Goal: Task Accomplishment & Management: Use online tool/utility

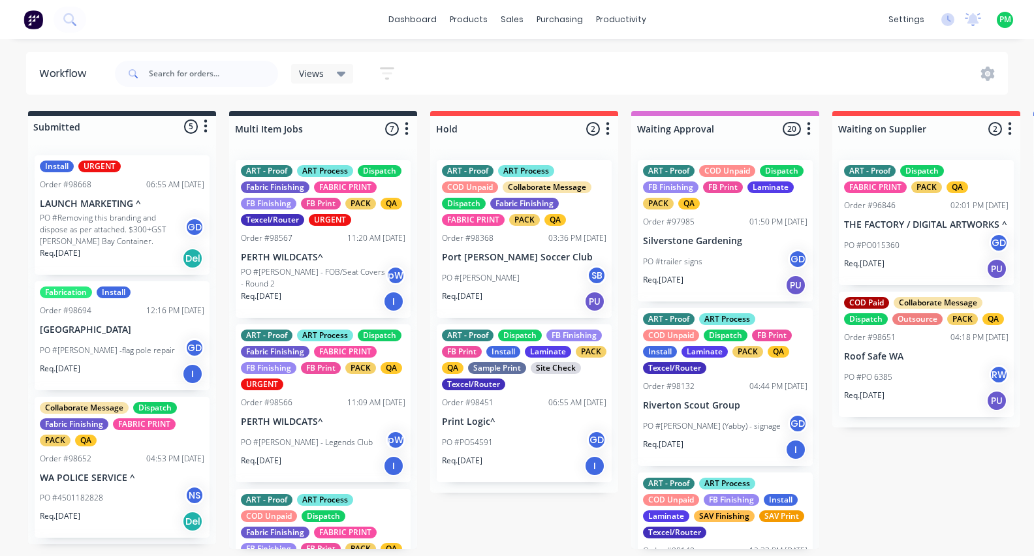
click at [733, 450] on div "Req. 12/08/25 I" at bounding box center [725, 450] width 164 height 22
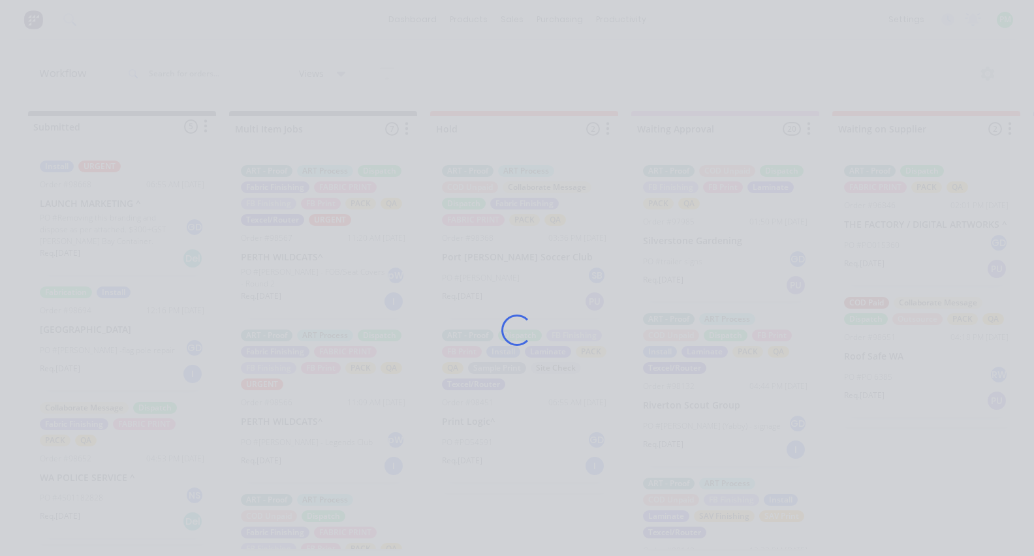
click at [721, 457] on div "Loading..." at bounding box center [516, 330] width 765 height 556
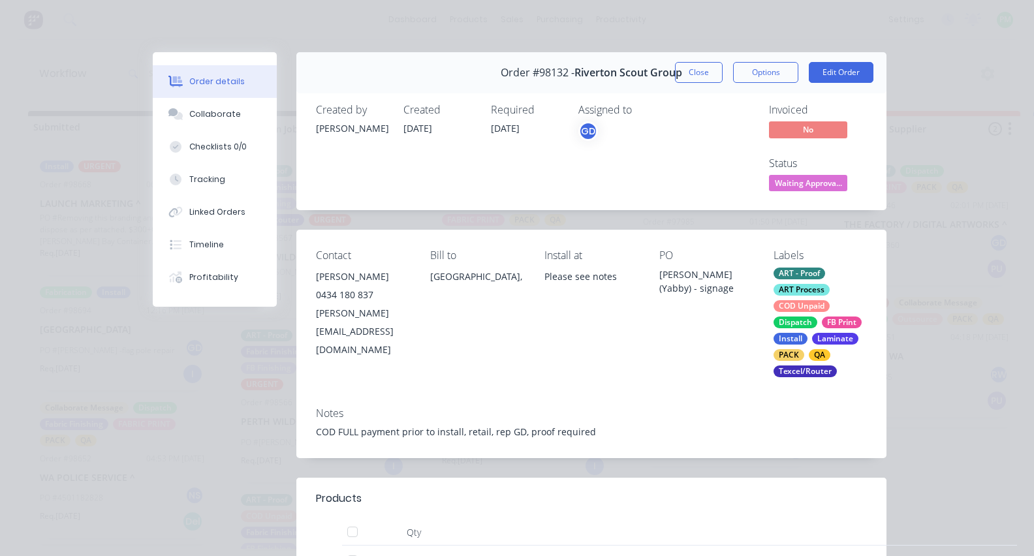
click at [717, 458] on div "Notes COD FULL payment prior to install, retail, rep GD, proof required" at bounding box center [591, 427] width 590 height 61
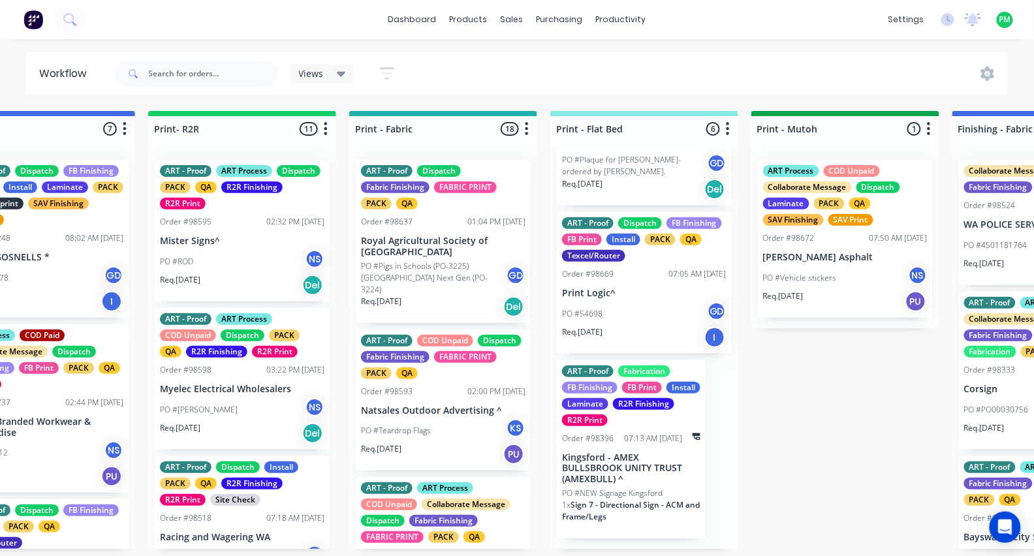
scroll to position [522, 0]
click at [594, 463] on p "Kingsford - AMEX BULLSBROOK UNITY TRUST (AMEXBULL) ^" at bounding box center [631, 468] width 138 height 33
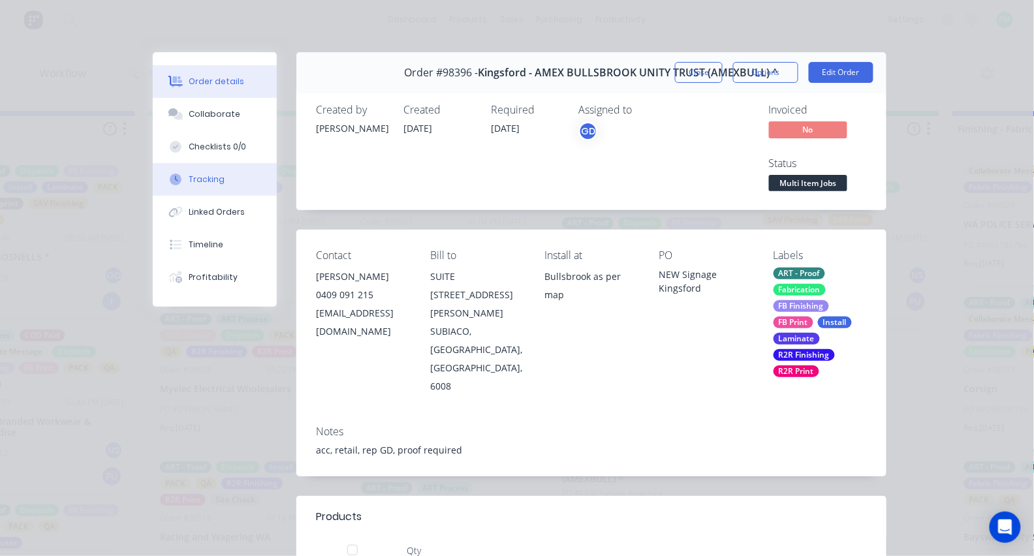
click at [194, 185] on div "Tracking" at bounding box center [207, 180] width 36 height 12
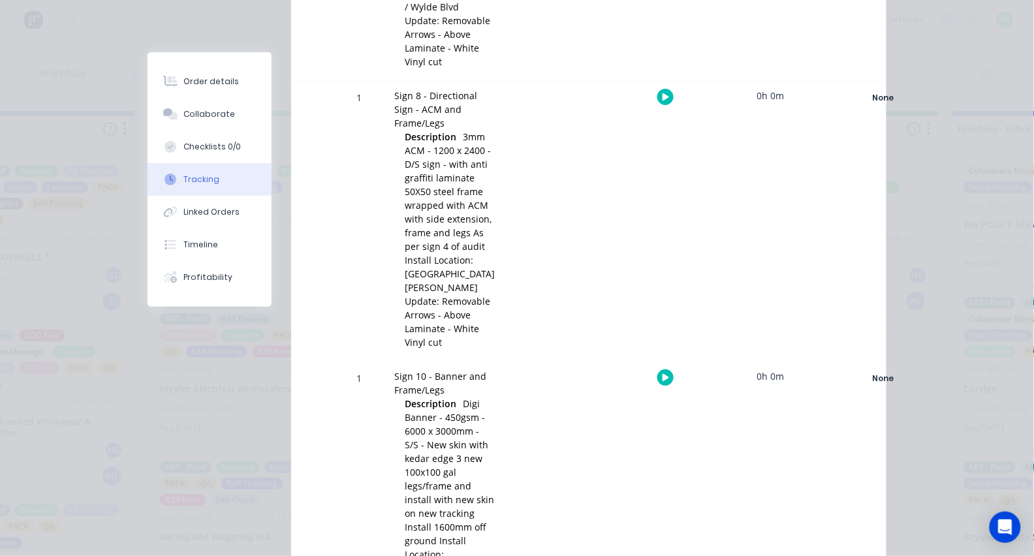
scroll to position [1251, 0]
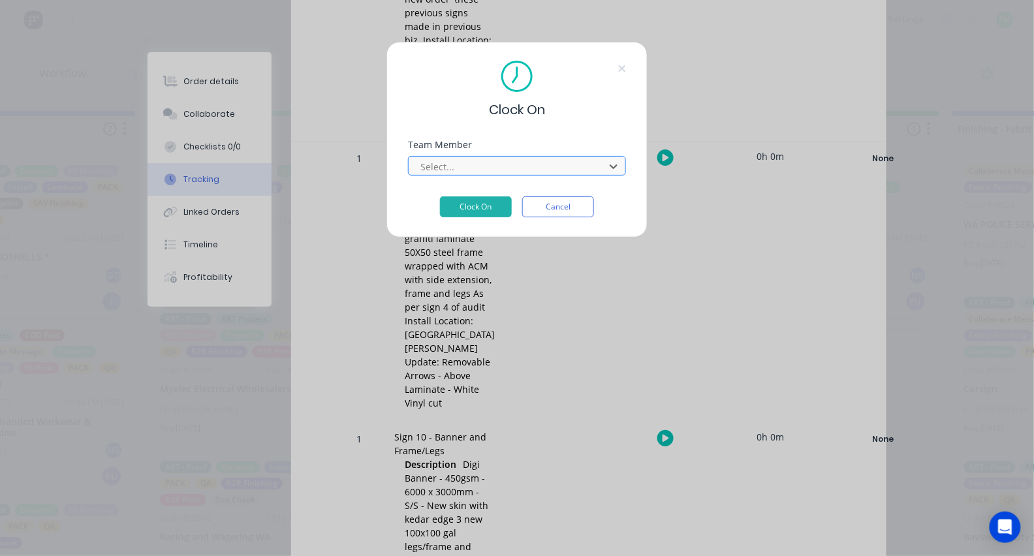
click at [551, 167] on div at bounding box center [508, 167] width 179 height 16
type input "pro"
click at [476, 211] on button "Clock On" at bounding box center [476, 206] width 72 height 21
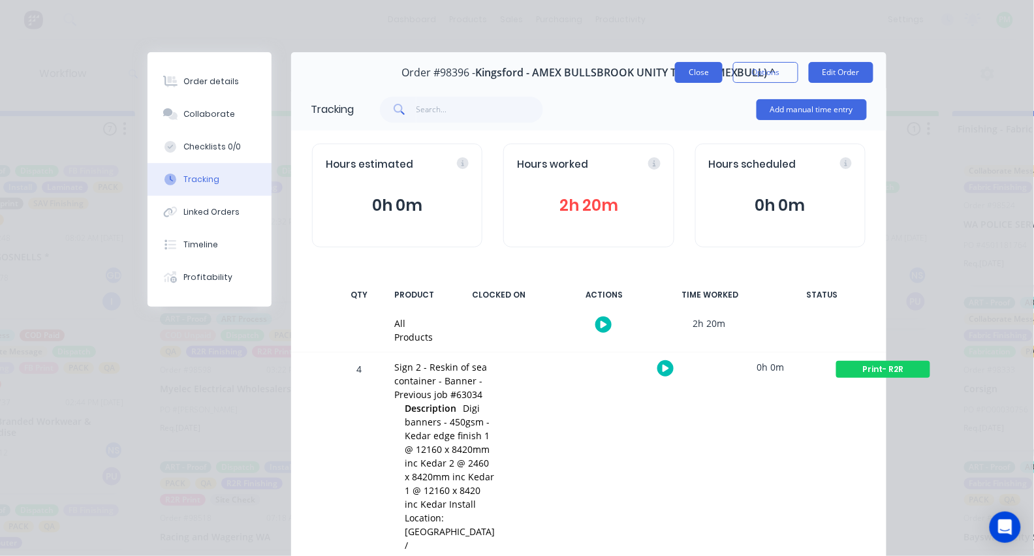
scroll to position [0, 0]
click at [694, 72] on button "Close" at bounding box center [699, 72] width 48 height 21
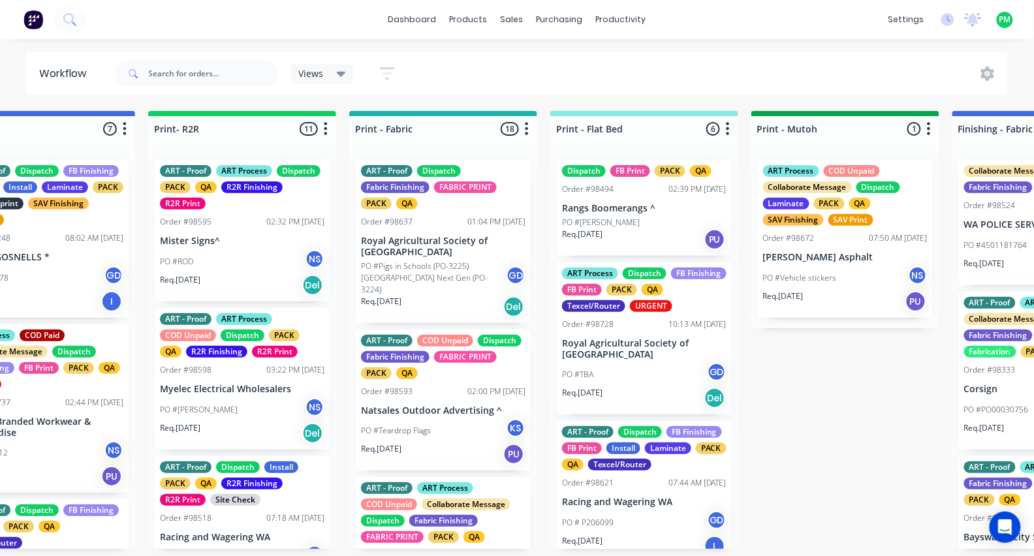
scroll to position [0, 1488]
click at [619, 362] on div "PO #TBA GD" at bounding box center [644, 374] width 164 height 25
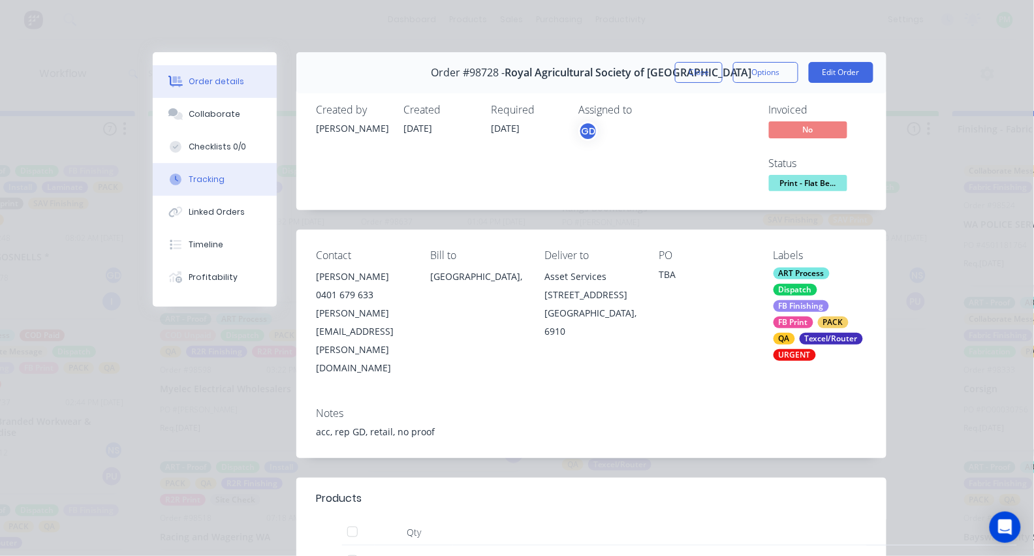
click at [185, 194] on button "Tracking" at bounding box center [215, 179] width 124 height 33
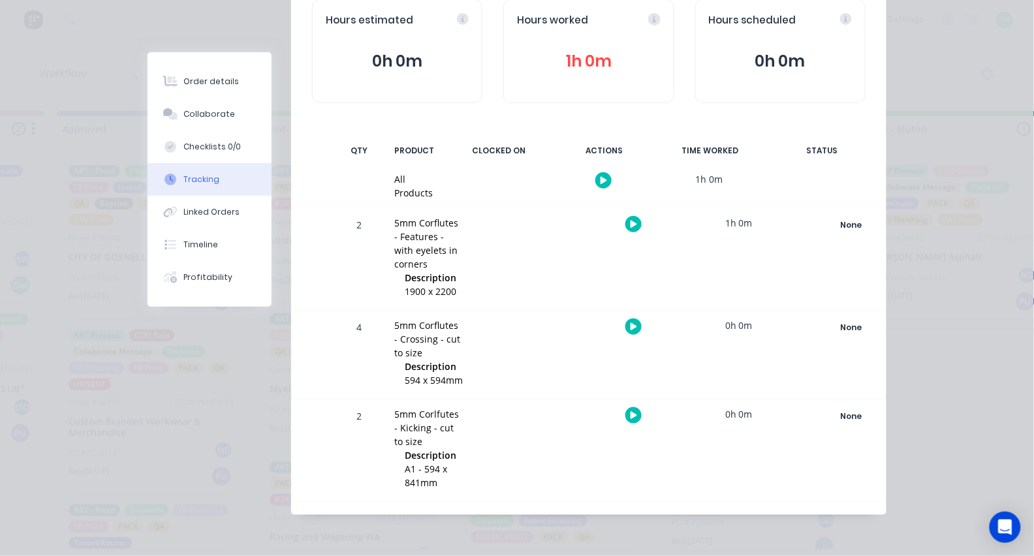
scroll to position [146, 0]
click at [630, 223] on icon "button" at bounding box center [633, 224] width 7 height 8
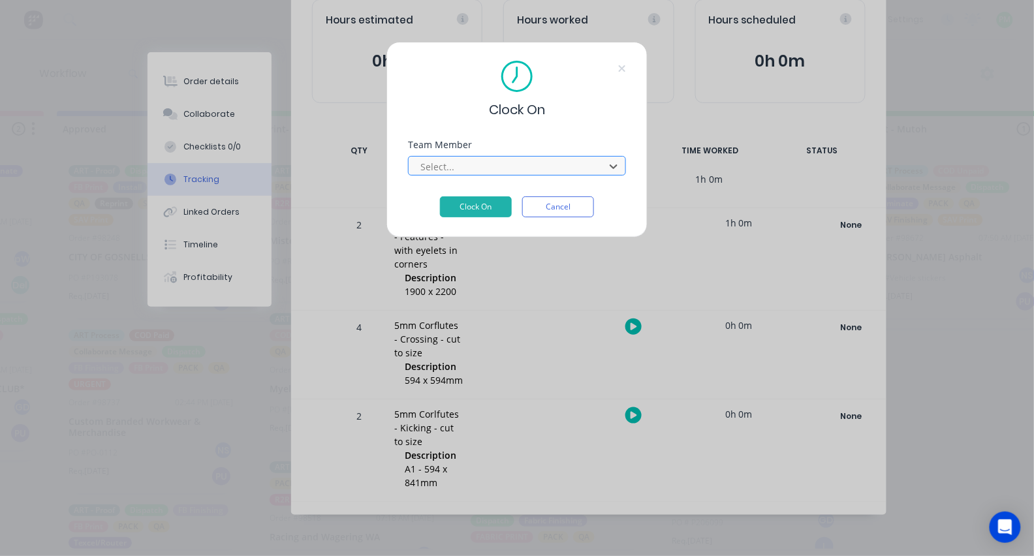
click at [519, 168] on div at bounding box center [508, 167] width 179 height 16
type input "pro"
click at [476, 211] on button "Clock On" at bounding box center [476, 206] width 72 height 21
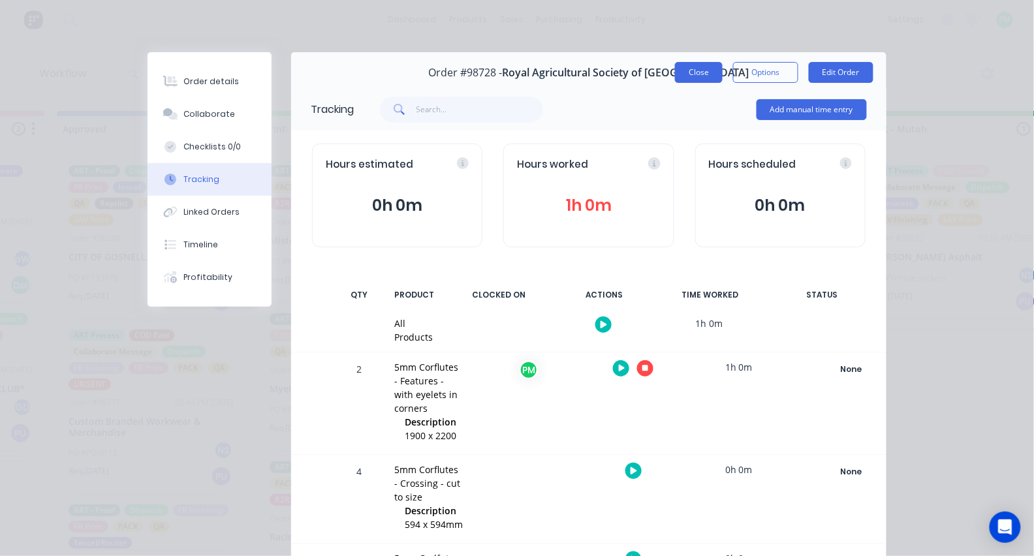
scroll to position [0, 0]
click at [689, 70] on button "Close" at bounding box center [699, 72] width 48 height 21
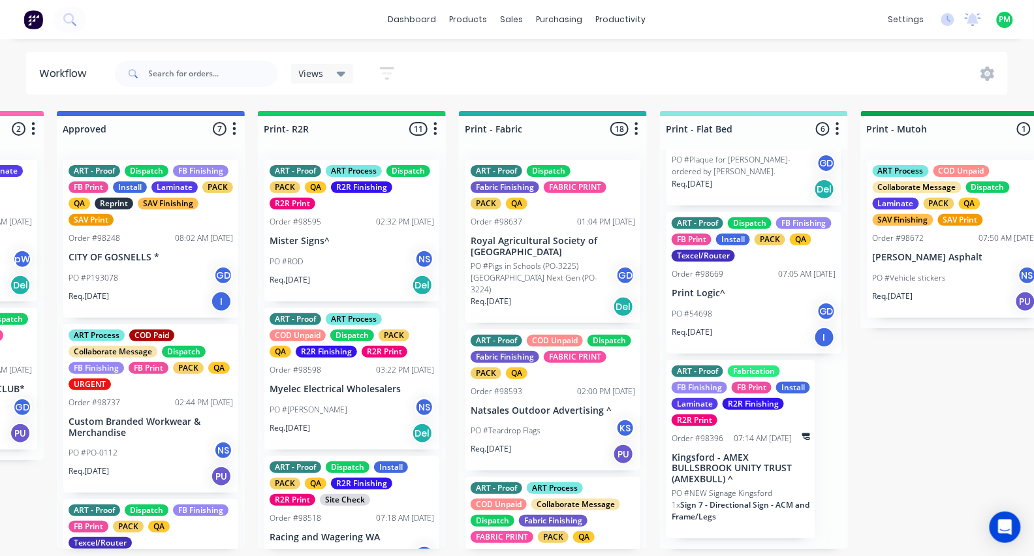
scroll to position [522, 0]
click at [692, 527] on div "1 x Sign 7 - Directional Sign - ACM and Frame/Legs" at bounding box center [741, 516] width 138 height 34
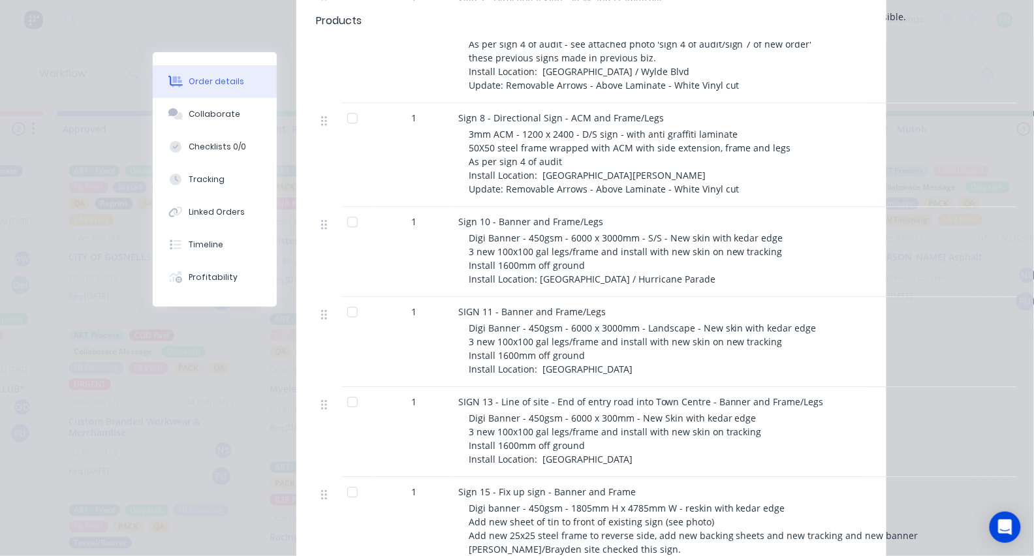
scroll to position [889, 0]
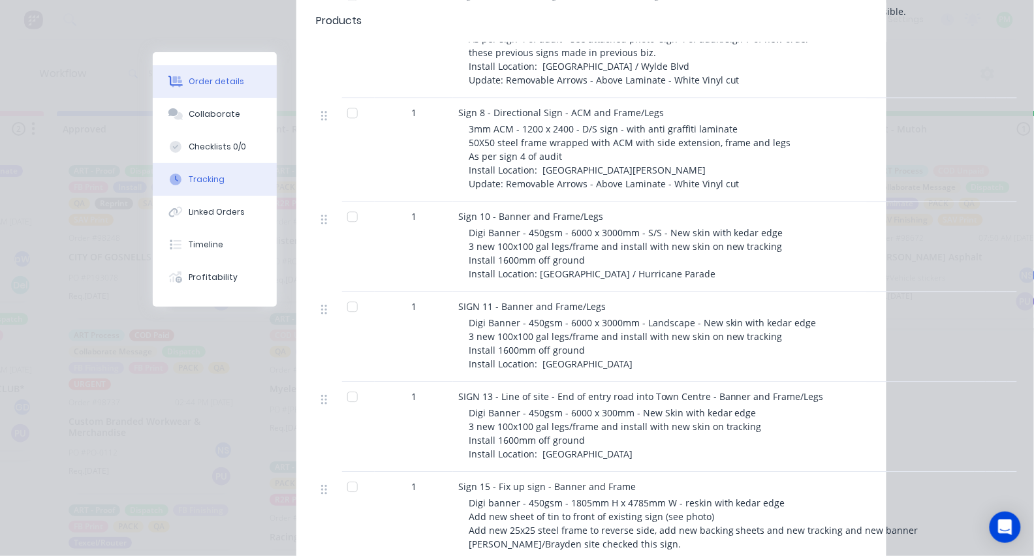
click at [224, 190] on button "Tracking" at bounding box center [215, 179] width 124 height 33
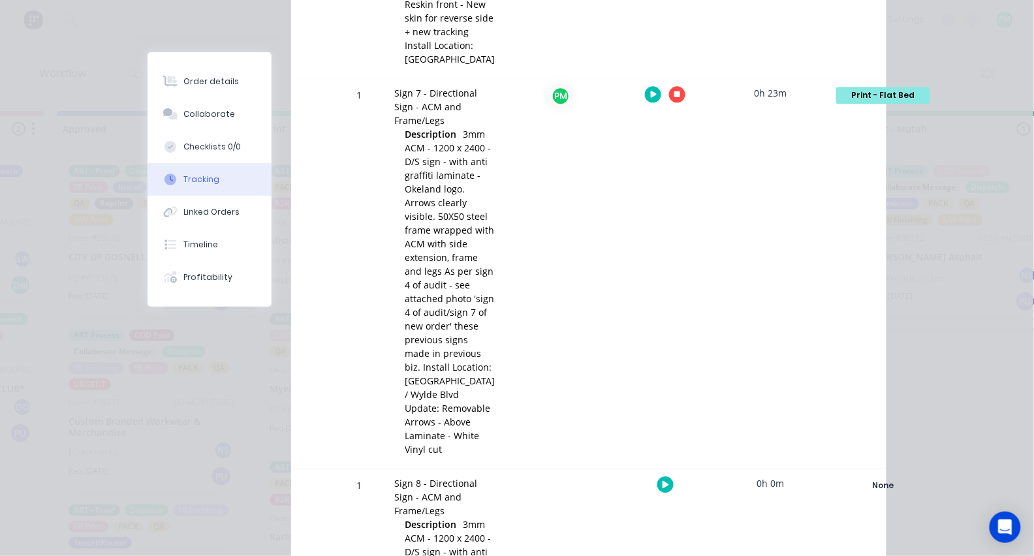
scroll to position [940, 0]
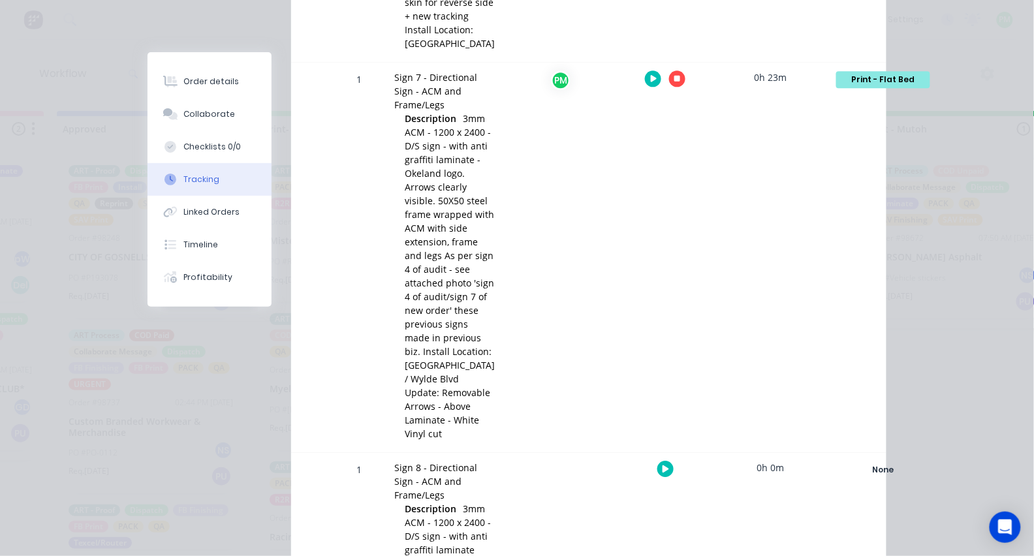
click at [647, 95] on div at bounding box center [665, 79] width 98 height 32
click at [669, 87] on button "button" at bounding box center [677, 78] width 16 height 16
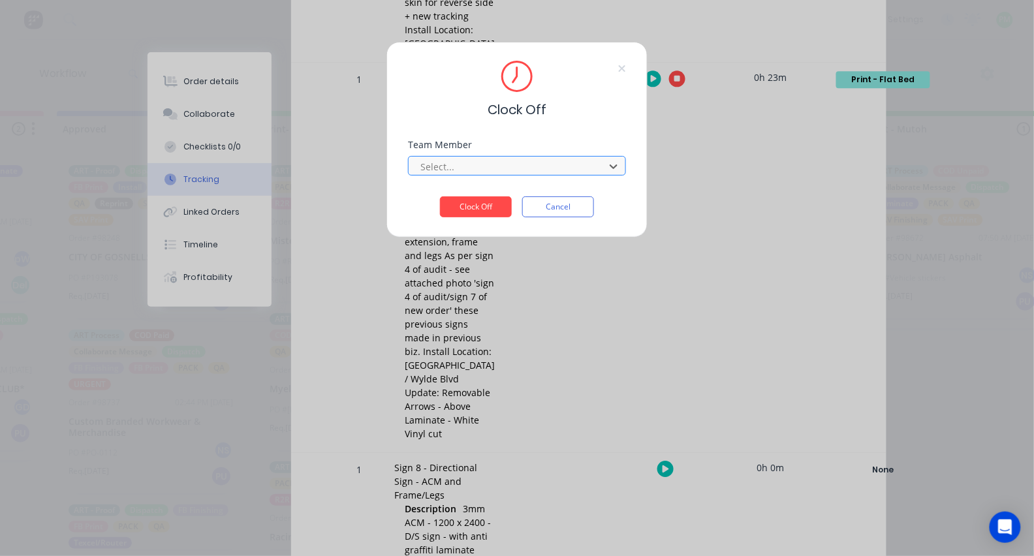
click at [495, 173] on div at bounding box center [508, 167] width 179 height 16
type input "pro"
click at [476, 211] on button "Clock Off" at bounding box center [476, 206] width 72 height 21
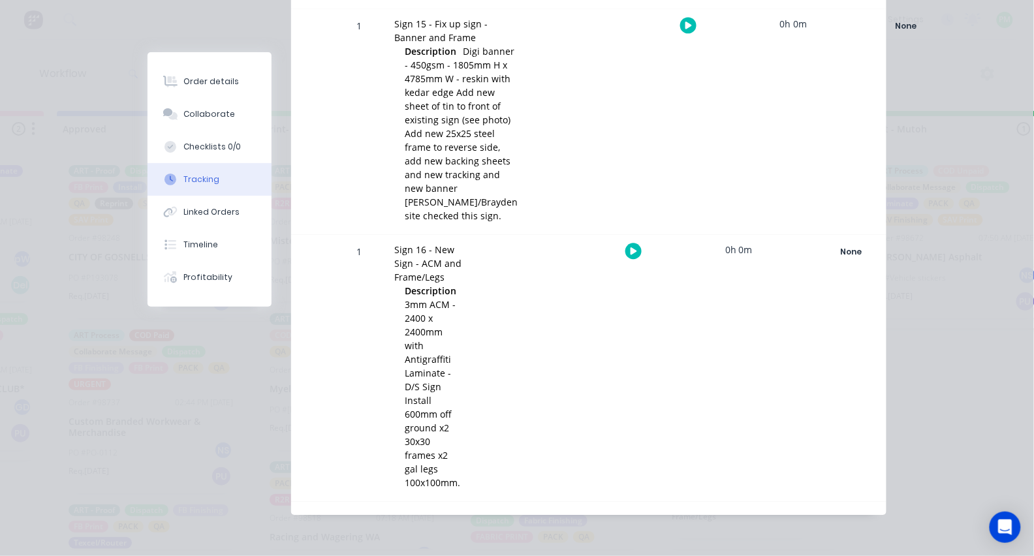
scroll to position [3563, 0]
click at [634, 255] on icon "button" at bounding box center [633, 250] width 7 height 7
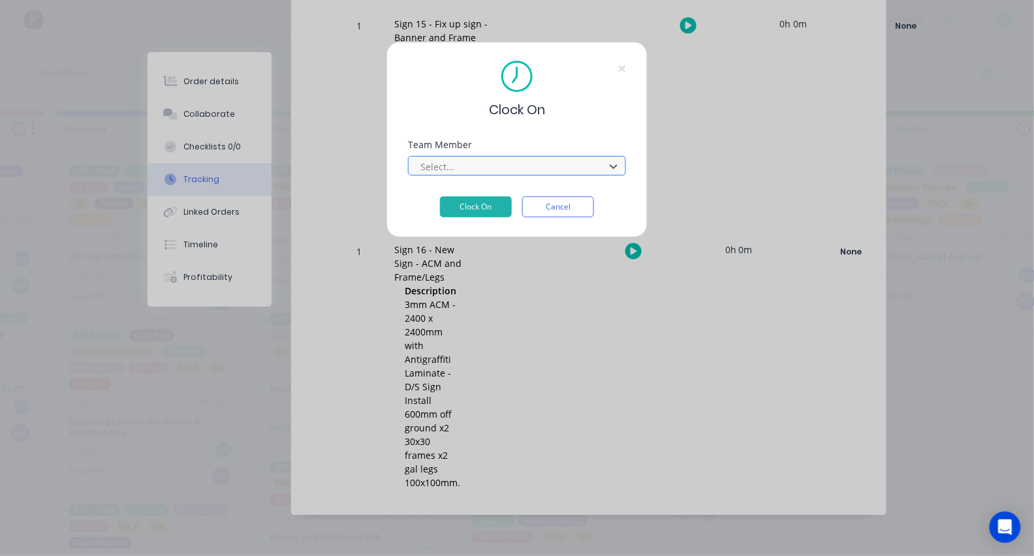
click at [567, 175] on div at bounding box center [508, 167] width 179 height 16
type input "pro"
click at [476, 211] on button "Clock On" at bounding box center [476, 206] width 72 height 21
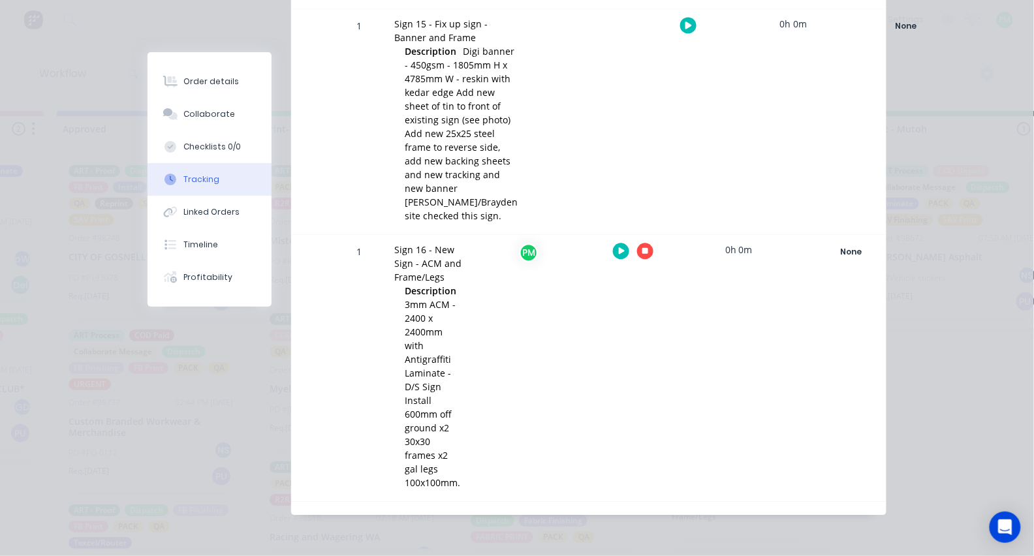
click at [642, 255] on icon "button" at bounding box center [645, 251] width 7 height 8
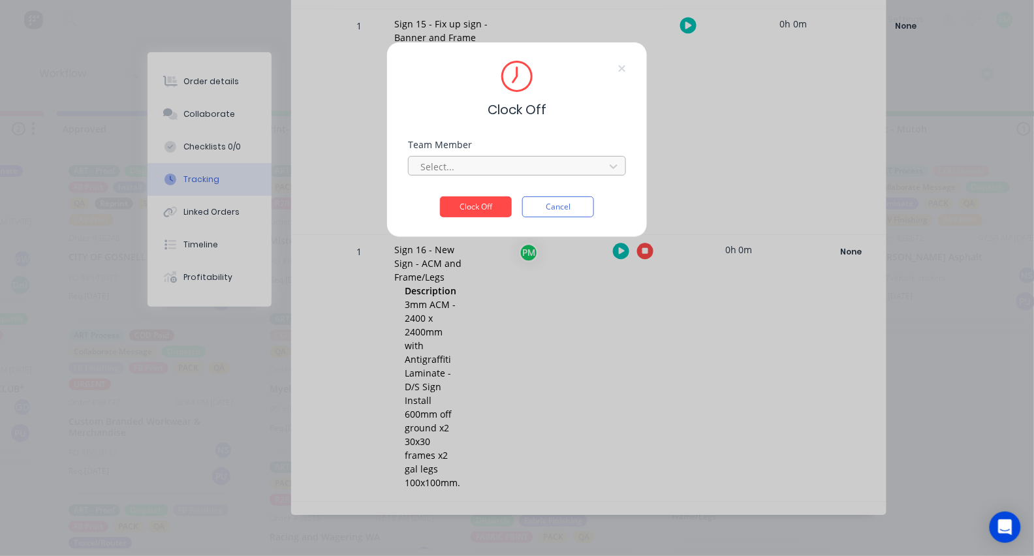
click at [534, 175] on div at bounding box center [508, 167] width 179 height 16
type input "pro"
click at [476, 211] on button "Clock Off" at bounding box center [476, 206] width 72 height 21
